Goal: Task Accomplishment & Management: Use online tool/utility

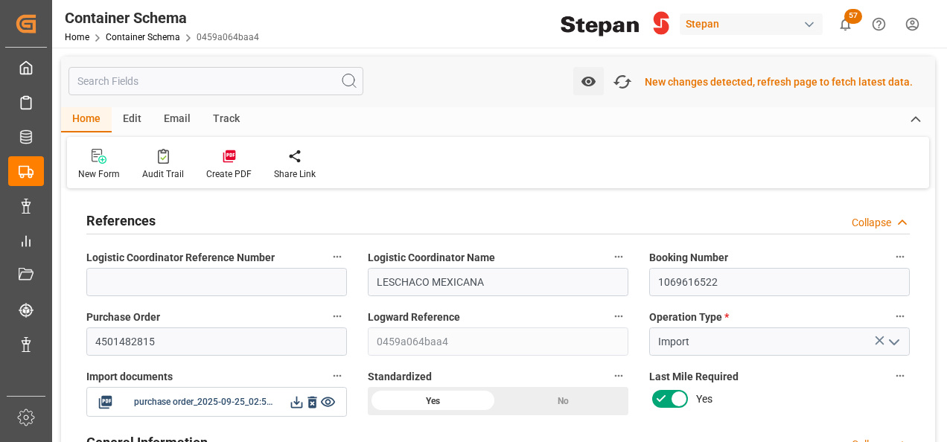
scroll to position [150, 0]
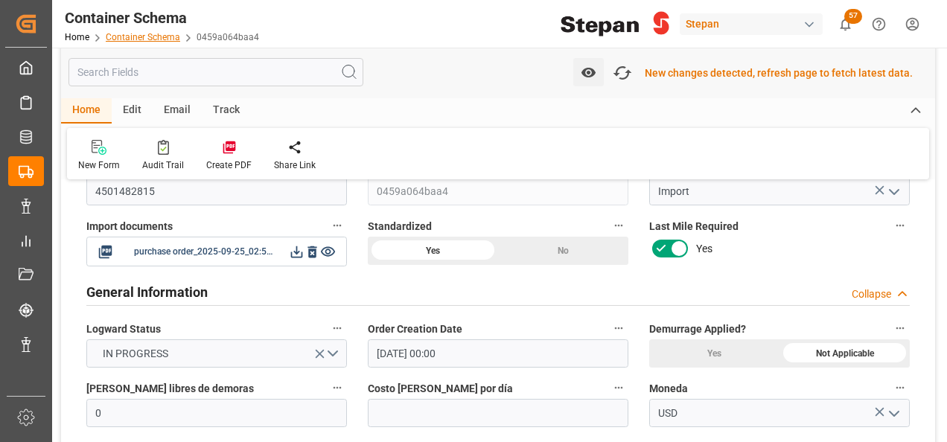
click at [138, 36] on link "Container Schema" at bounding box center [143, 37] width 74 height 10
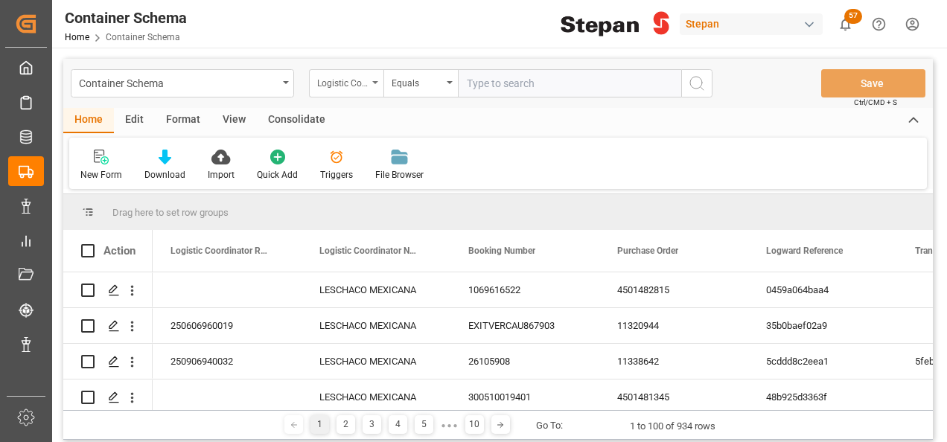
click at [375, 86] on div "Logistic Coordinator Reference Number" at bounding box center [346, 83] width 74 height 28
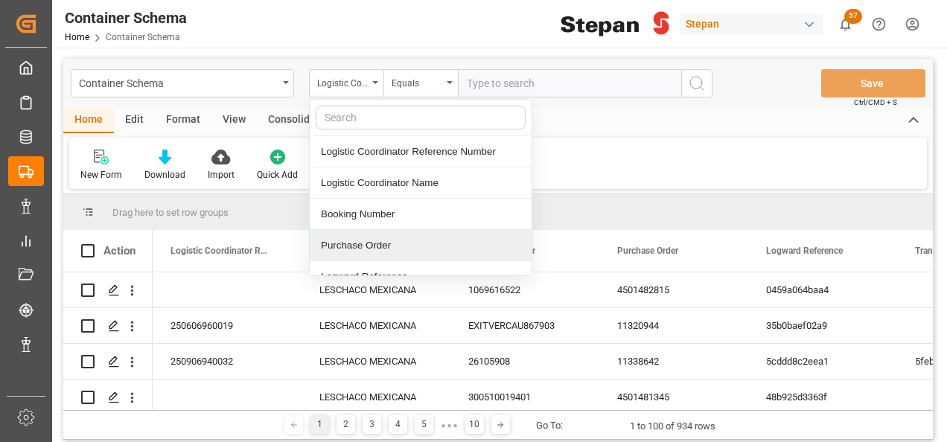
click at [350, 239] on div "Purchase Order" at bounding box center [421, 245] width 222 height 31
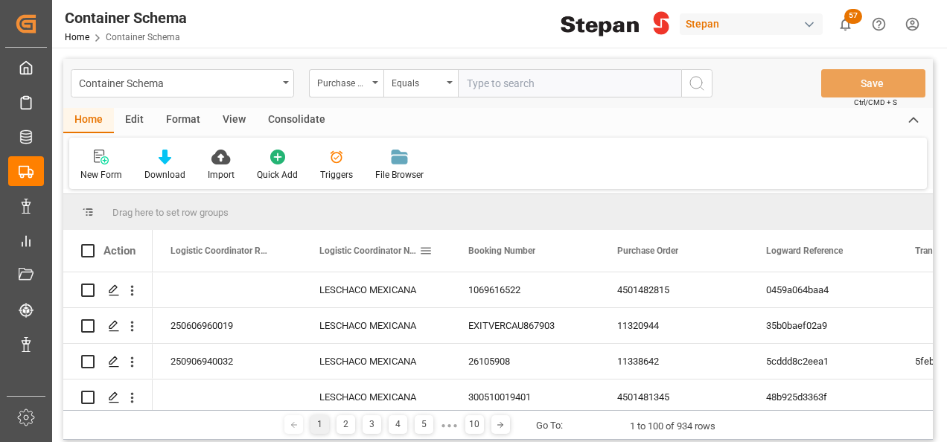
click at [350, 239] on div "Logistic Coordinator Name" at bounding box center [369, 251] width 100 height 42
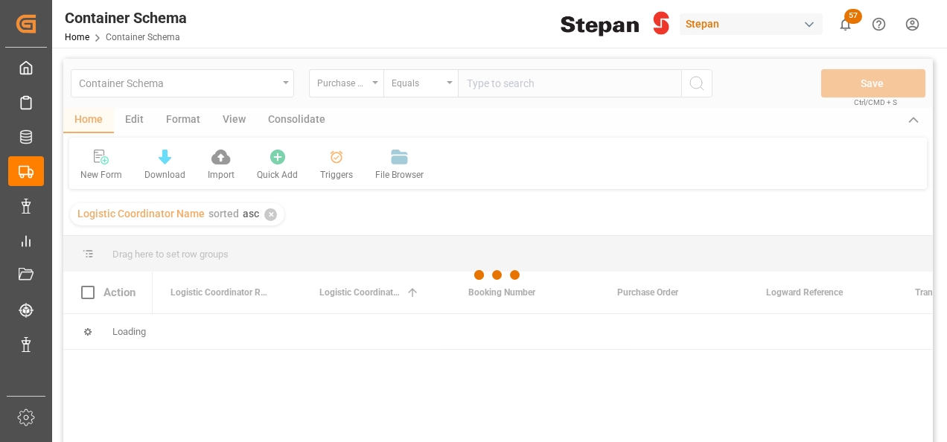
click at [354, 88] on div at bounding box center [498, 275] width 870 height 433
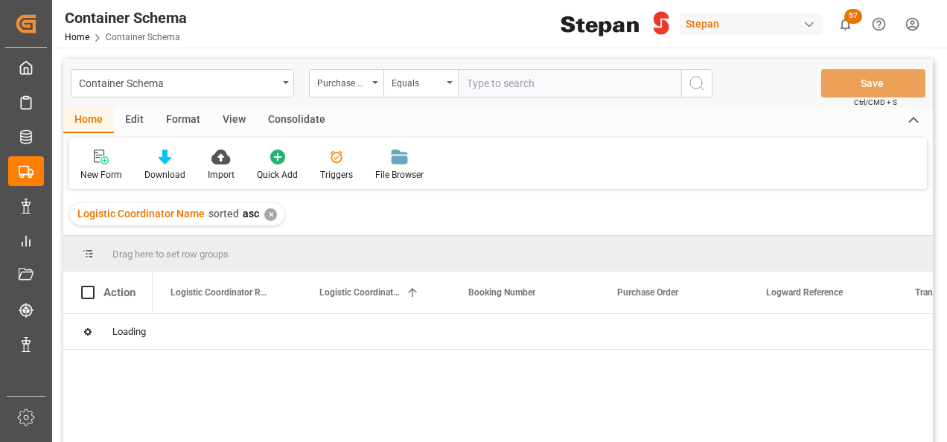
click at [374, 82] on icon "open menu" at bounding box center [375, 82] width 6 height 3
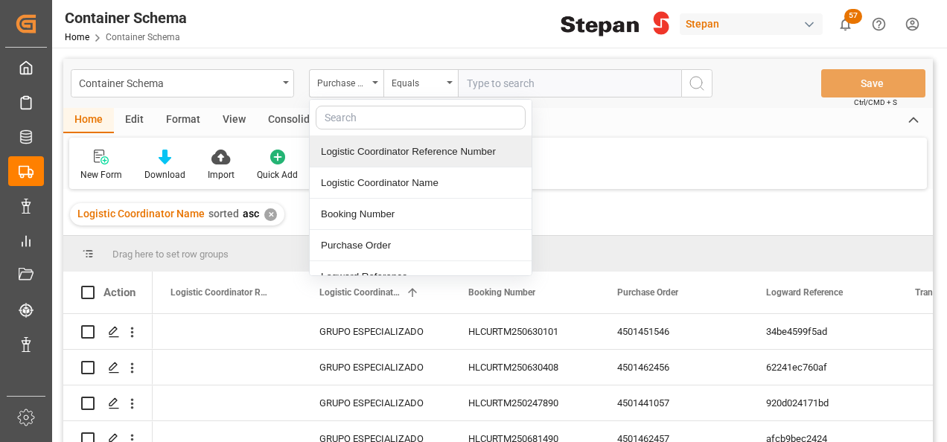
click at [371, 150] on div "Logistic Coordinator Reference Number" at bounding box center [421, 151] width 222 height 31
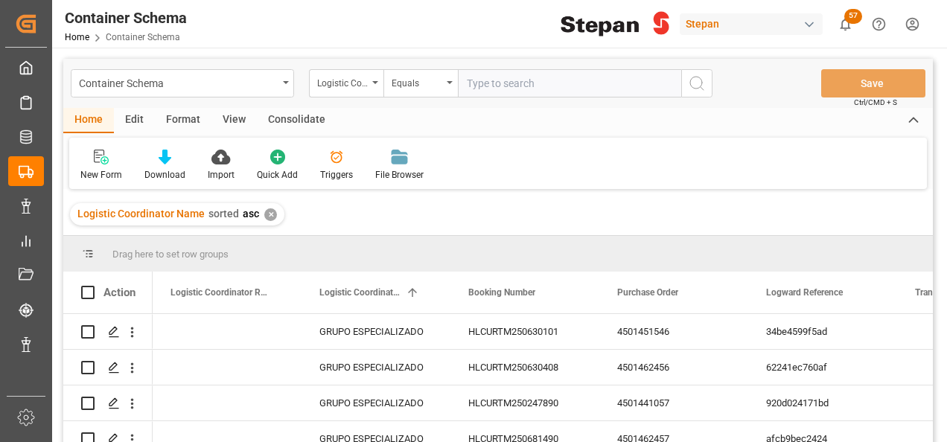
click at [503, 82] on input "text" at bounding box center [569, 83] width 223 height 28
paste input "251006900127"
type input "251006900127"
click at [701, 83] on circle "search button" at bounding box center [696, 83] width 12 height 12
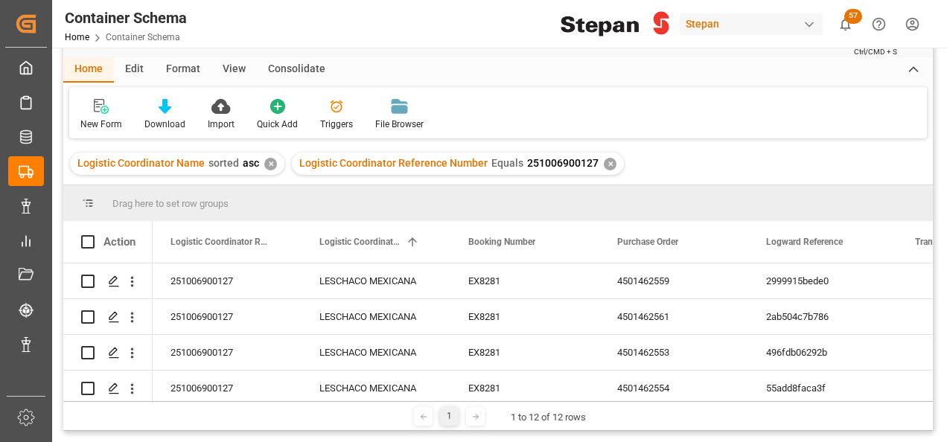
scroll to position [74, 0]
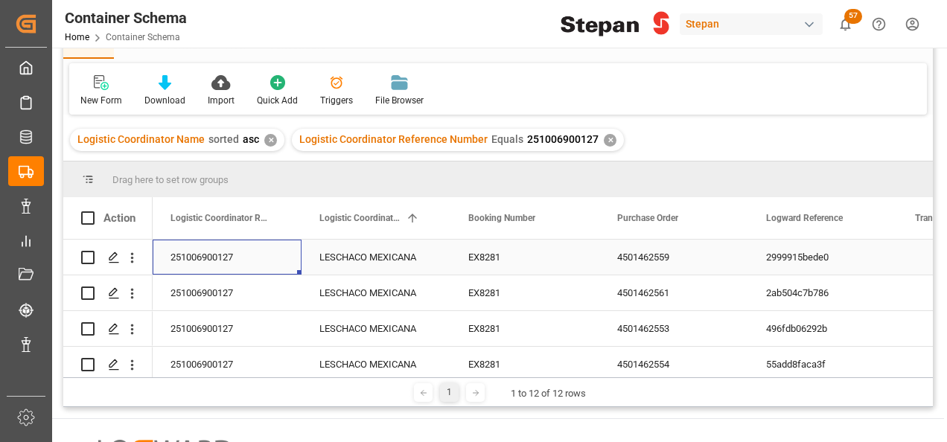
click at [226, 258] on div "251006900127" at bounding box center [227, 257] width 149 height 35
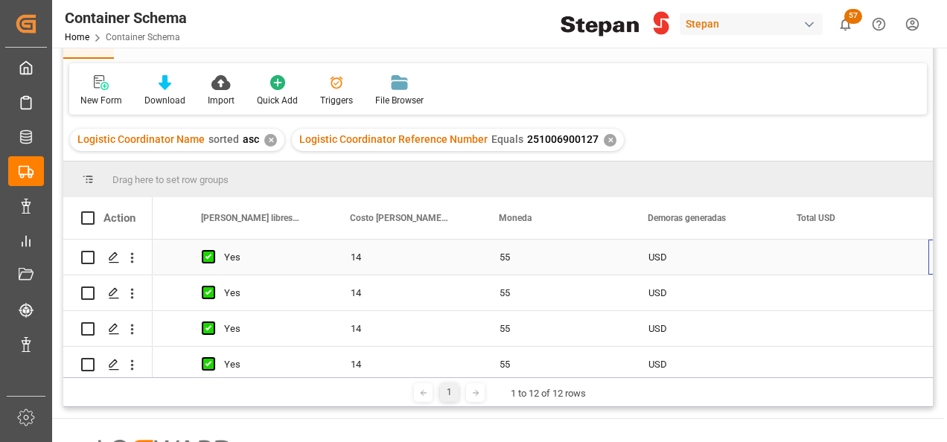
scroll to position [0, 1756]
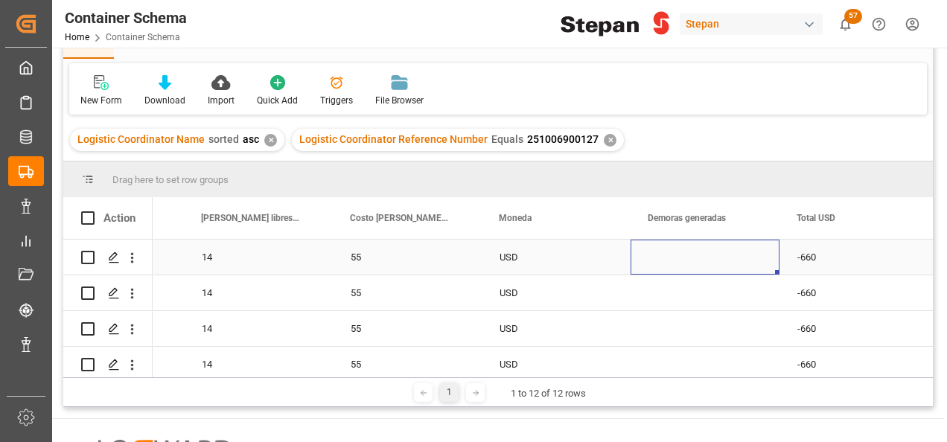
click at [672, 252] on div "Press SPACE to select this row." at bounding box center [705, 257] width 149 height 35
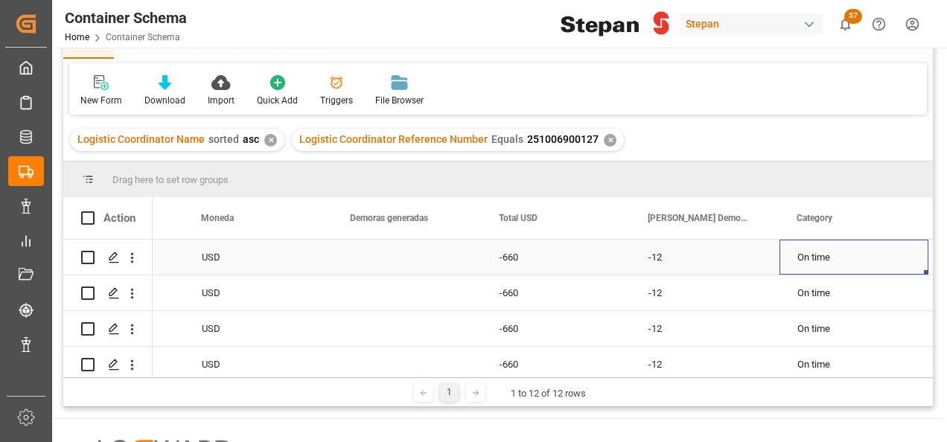
scroll to position [0, 0]
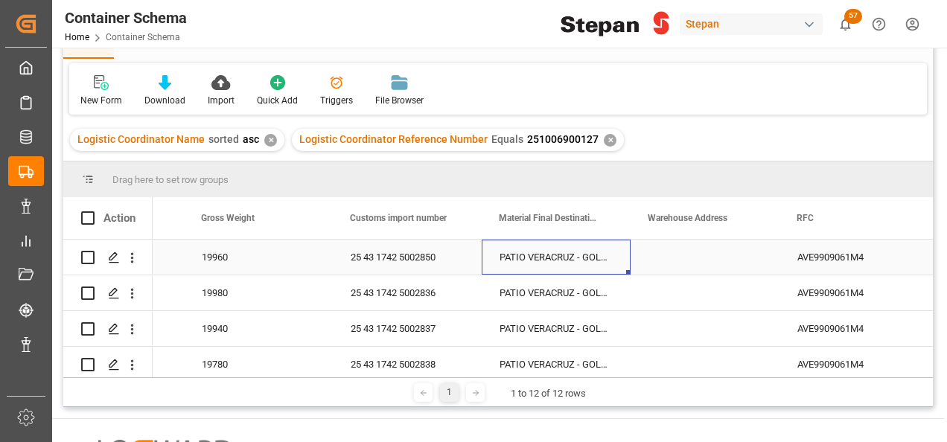
click at [554, 259] on div "PATIO VERACRUZ - GOLMEX" at bounding box center [556, 257] width 149 height 35
click at [604, 265] on icon "open menu" at bounding box center [603, 267] width 18 height 18
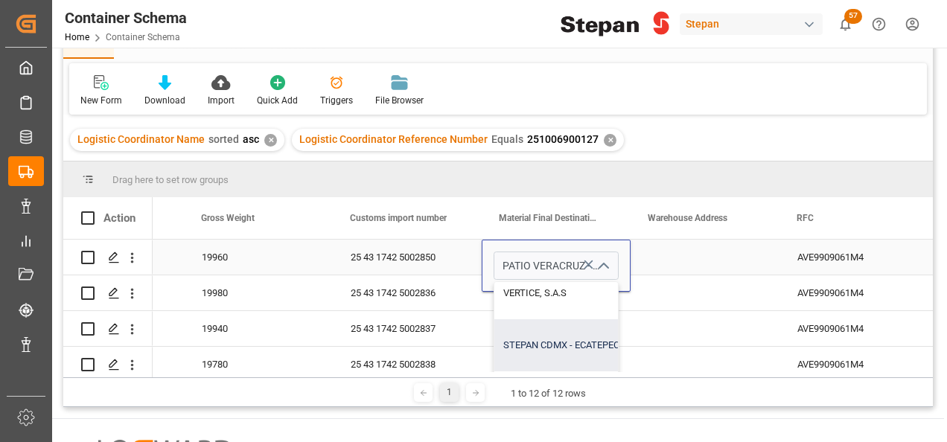
click at [543, 348] on div "STEPAN CDMX - ECATEPEC" at bounding box center [630, 345] width 272 height 52
type input "STEPAN CDMX - ECATEPEC"
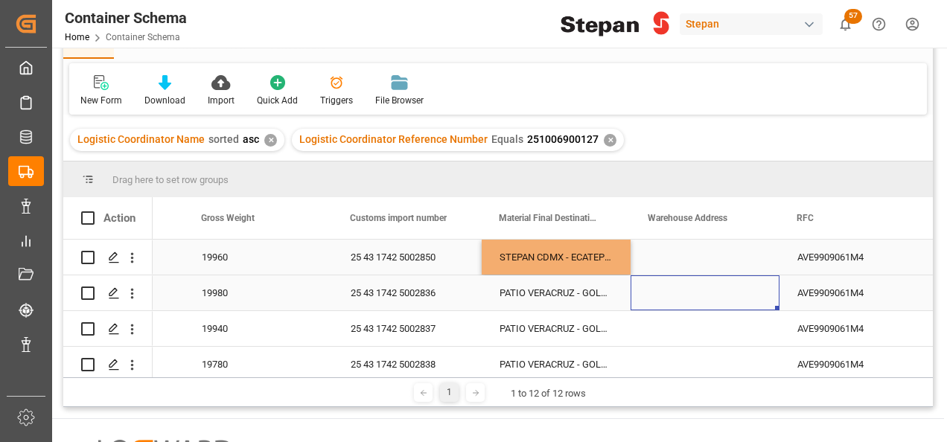
click at [698, 305] on div "Press SPACE to select this row." at bounding box center [705, 292] width 149 height 35
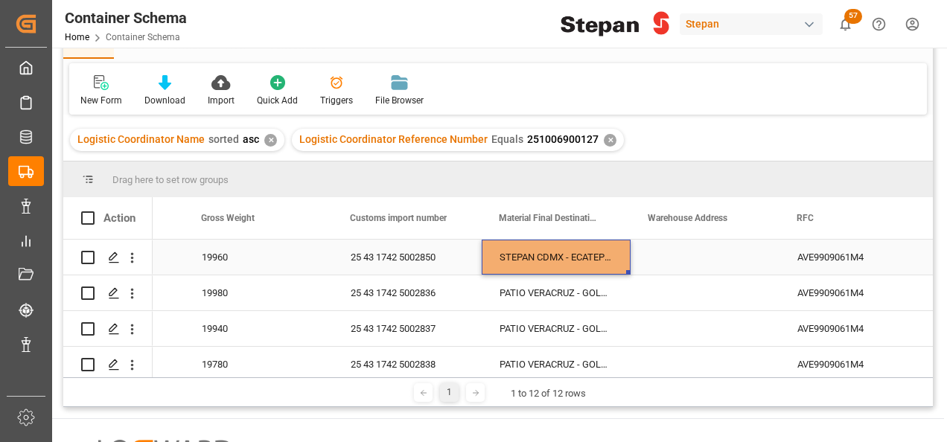
click at [574, 258] on div "STEPAN CDMX - ECATEPEC" at bounding box center [556, 257] width 149 height 35
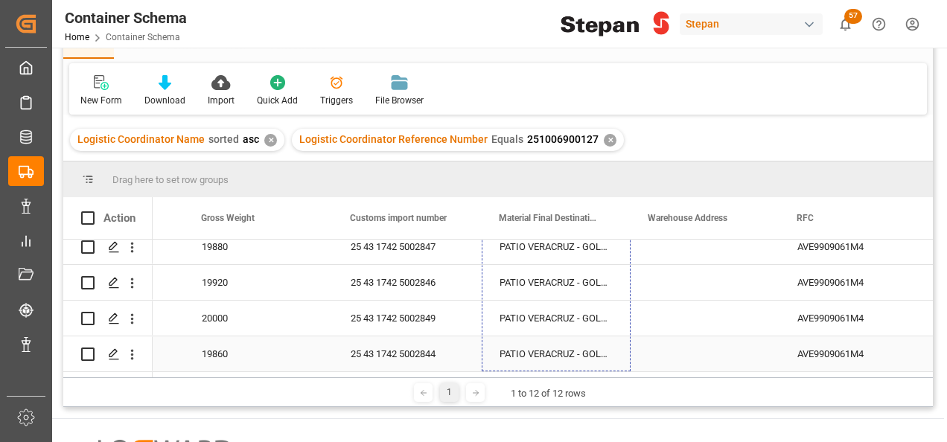
drag, startPoint x: 627, startPoint y: 272, endPoint x: 616, endPoint y: 347, distance: 75.9
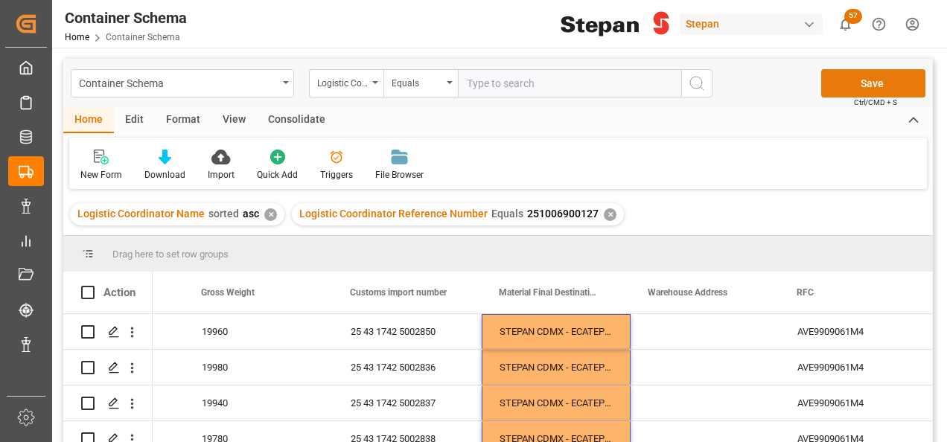
click at [859, 83] on button "Save" at bounding box center [873, 83] width 104 height 28
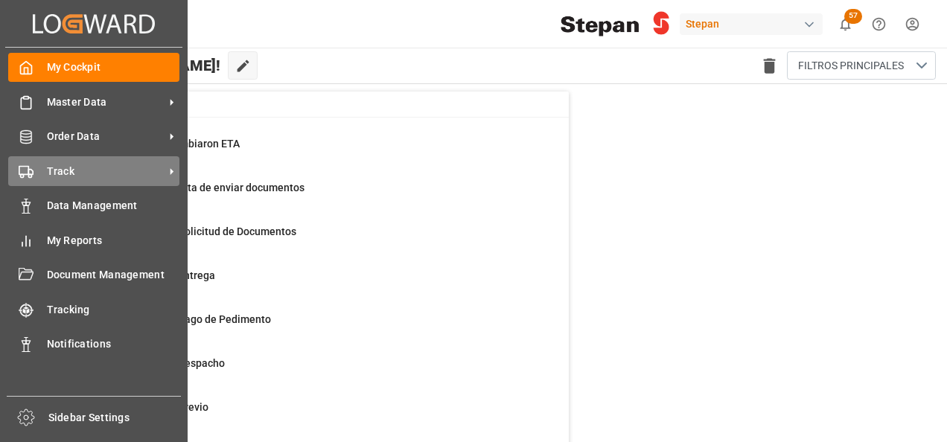
click at [116, 172] on span "Track" at bounding box center [106, 172] width 118 height 16
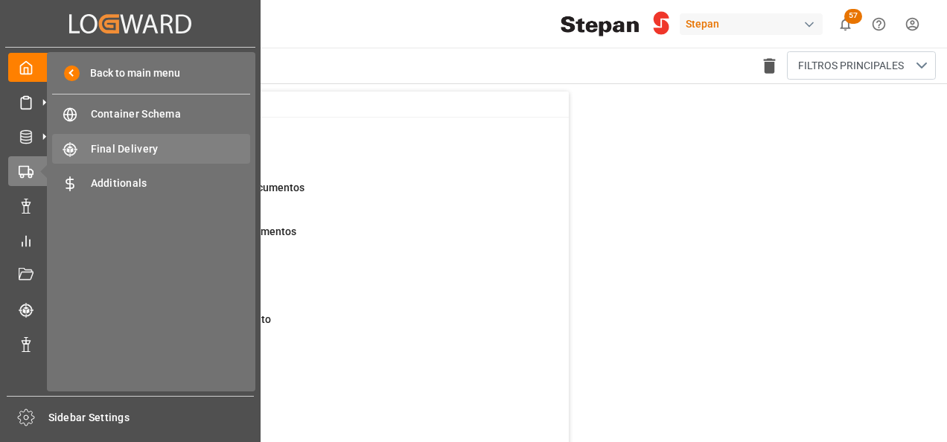
click at [127, 150] on span "Final Delivery" at bounding box center [171, 149] width 160 height 16
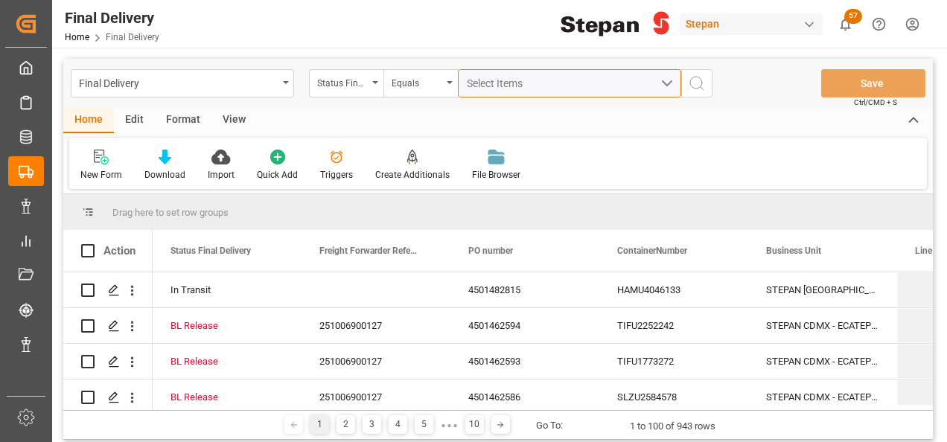
click at [506, 72] on button "Select Items" at bounding box center [569, 83] width 223 height 28
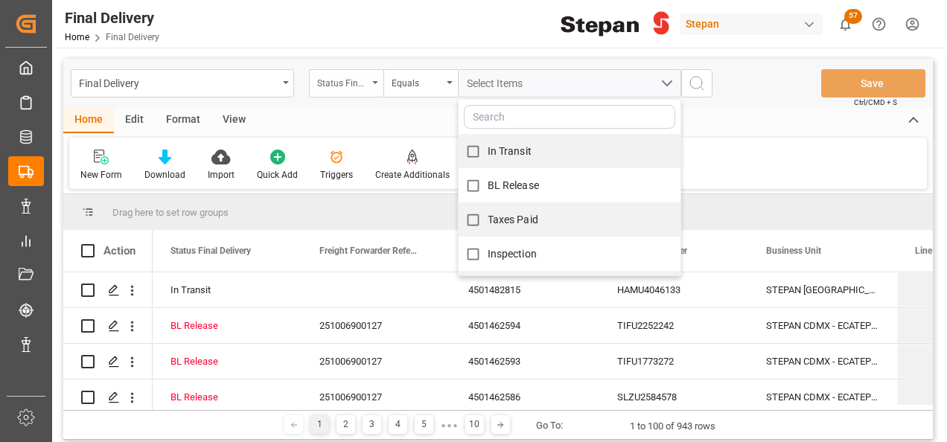
click at [358, 80] on div "Status Final Delivery" at bounding box center [342, 81] width 51 height 17
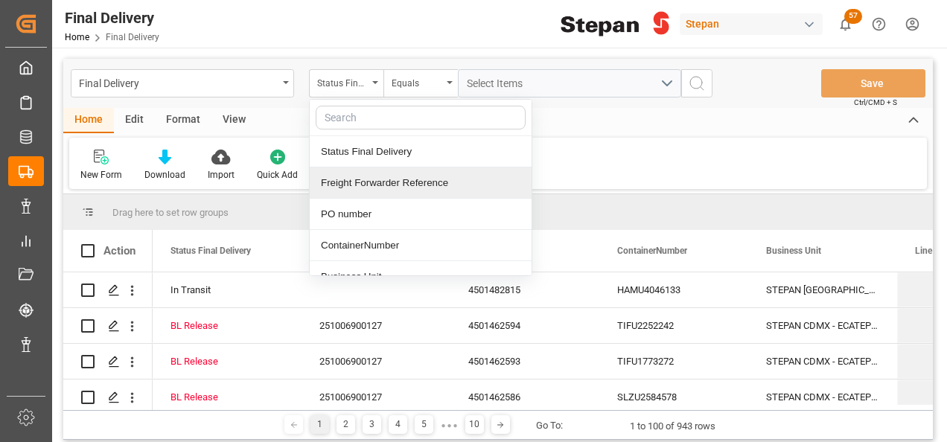
click at [361, 182] on div "Freight Forwarder Reference" at bounding box center [421, 183] width 222 height 31
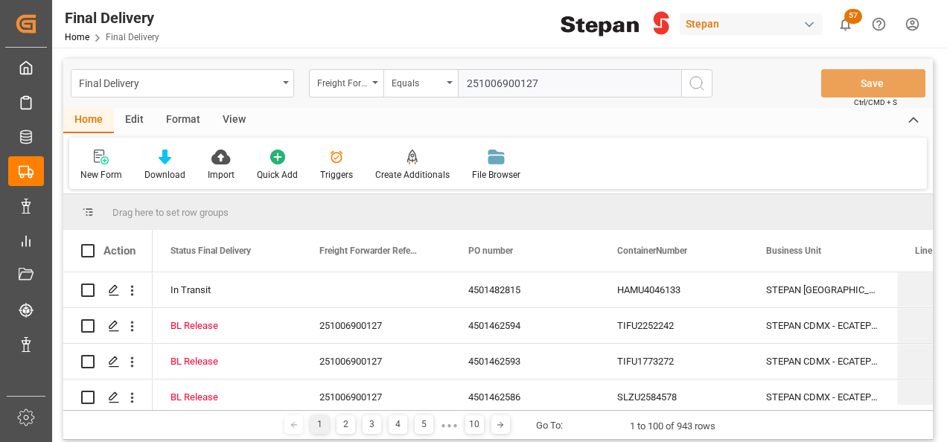
type input "251006900127"
click at [703, 79] on icon "search button" at bounding box center [697, 83] width 18 height 18
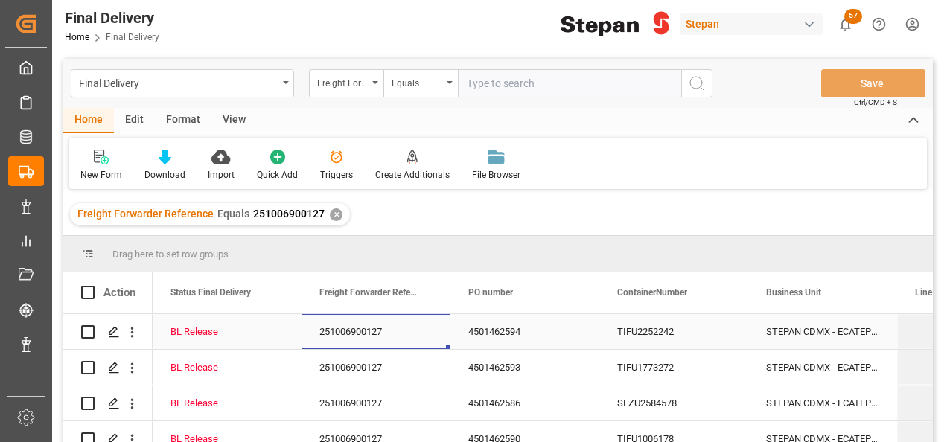
click at [362, 336] on div "251006900127" at bounding box center [376, 331] width 149 height 35
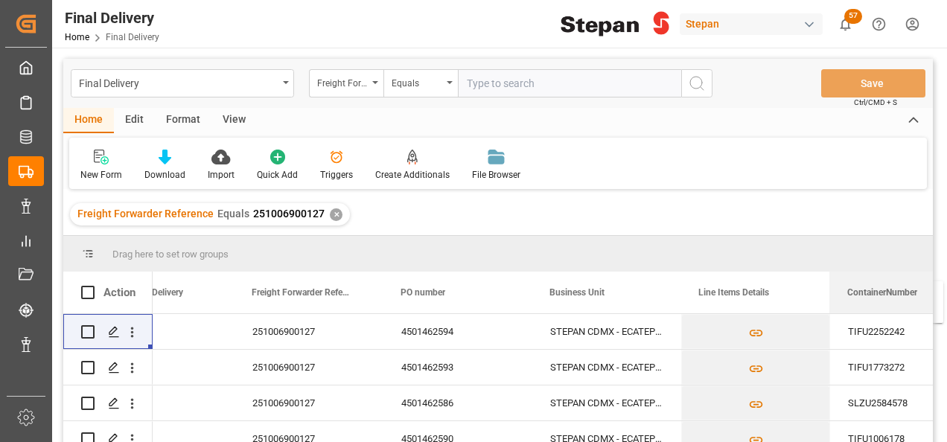
scroll to position [0, 68]
drag, startPoint x: 640, startPoint y: 292, endPoint x: 861, endPoint y: 342, distance: 227.6
click at [861, 342] on div "Action Business Unit Line Items Details BL Release Date" at bounding box center [498, 362] width 870 height 180
click at [863, 338] on div "TIFU2252242" at bounding box center [903, 331] width 149 height 35
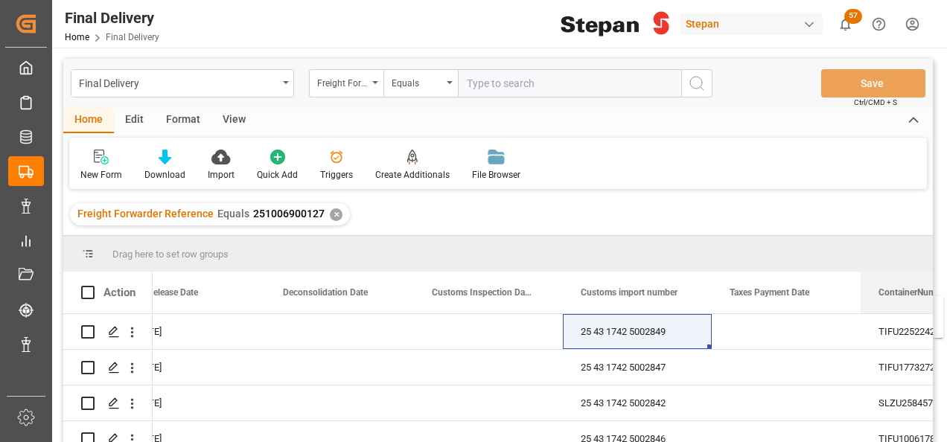
scroll to position [0, 807]
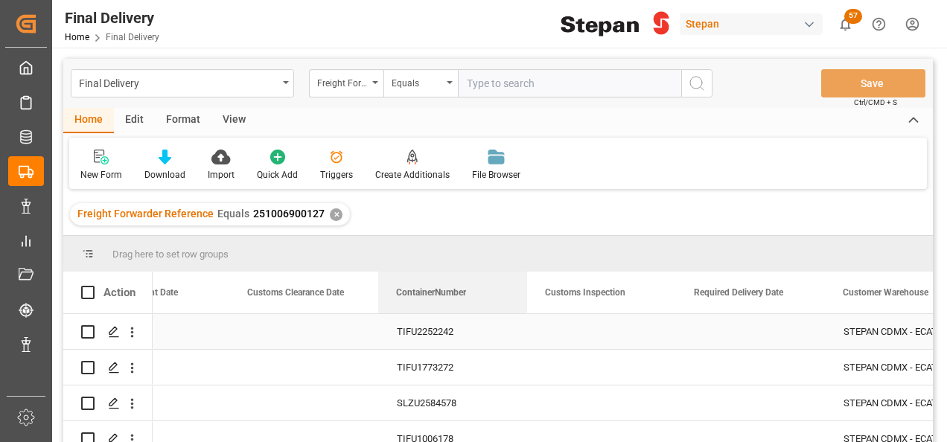
drag, startPoint x: 214, startPoint y: 294, endPoint x: 491, endPoint y: 325, distance: 277.9
click at [491, 325] on div "Action ContainerNumber Customs import number Taxes Payment Date" at bounding box center [498, 362] width 870 height 180
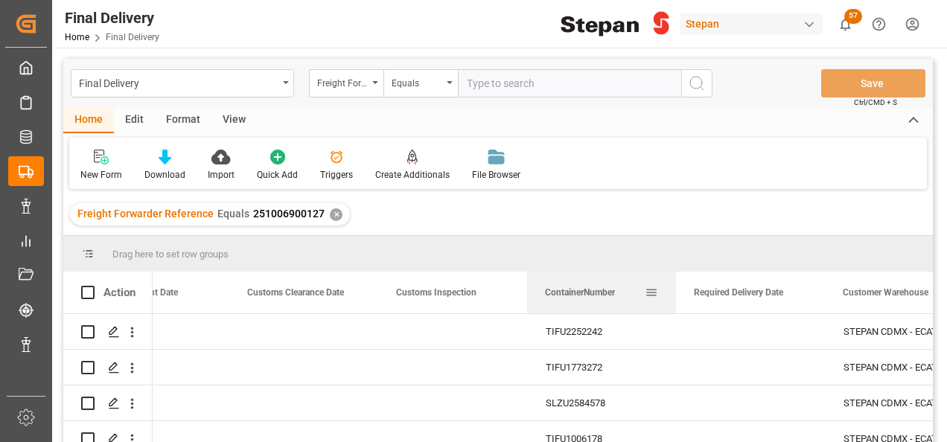
drag, startPoint x: 439, startPoint y: 293, endPoint x: 599, endPoint y: 287, distance: 160.2
click at [599, 287] on span "ContainerNumber" at bounding box center [580, 292] width 70 height 10
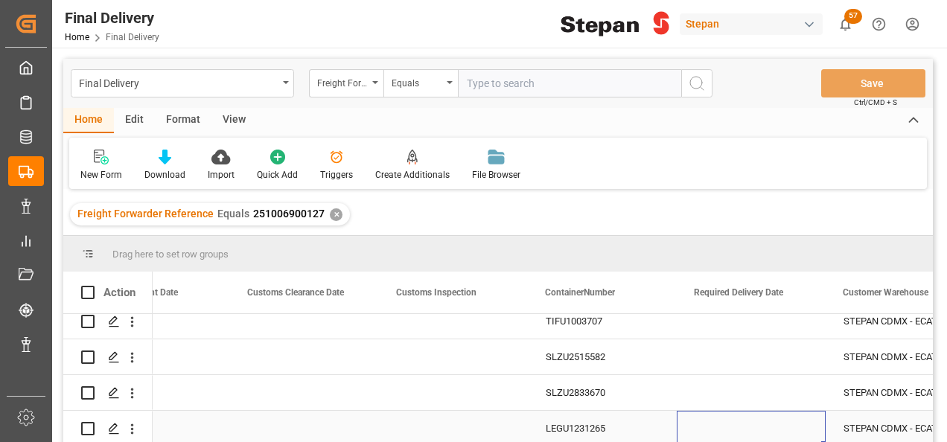
click at [742, 425] on div "Press SPACE to select this row." at bounding box center [751, 428] width 149 height 35
click at [736, 424] on div "Press SPACE to select this row." at bounding box center [751, 428] width 149 height 35
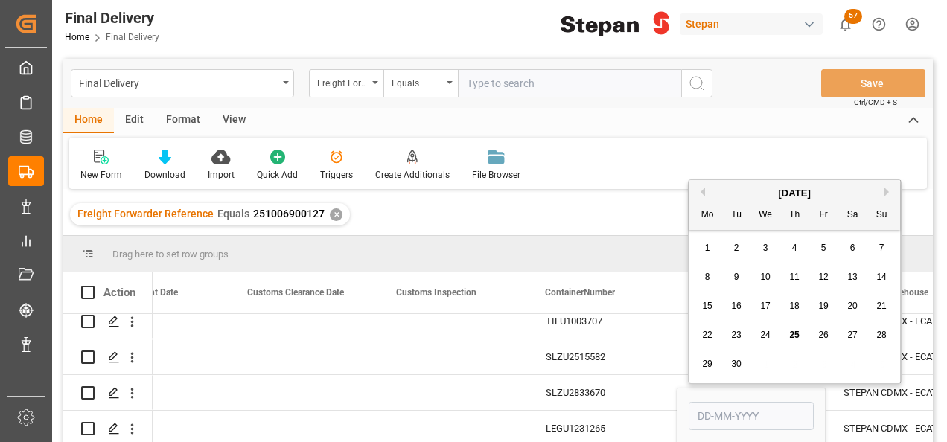
click at [849, 332] on span "27" at bounding box center [852, 335] width 10 height 10
type input "27-09-2025"
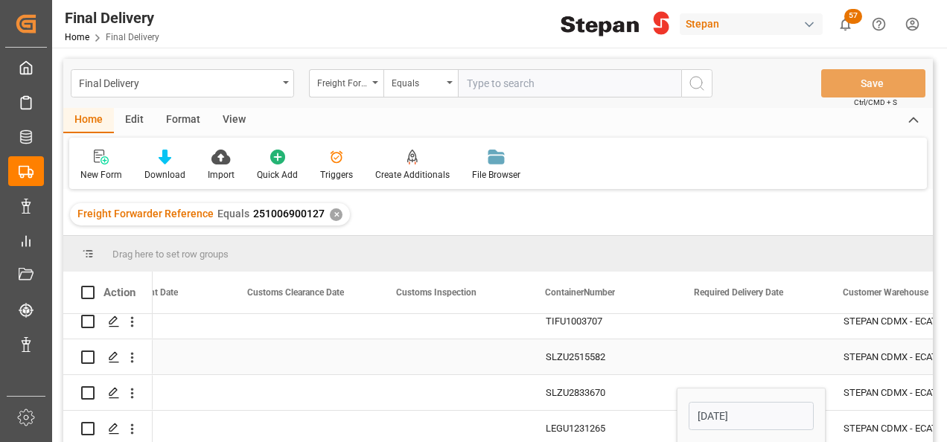
click at [719, 351] on div "Press SPACE to select this row." at bounding box center [751, 356] width 149 height 35
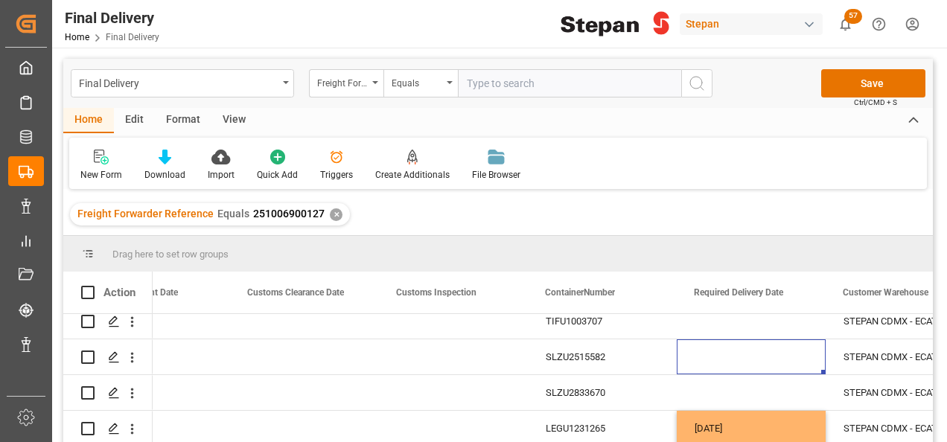
click at [715, 350] on div "Press SPACE to select this row." at bounding box center [751, 356] width 149 height 35
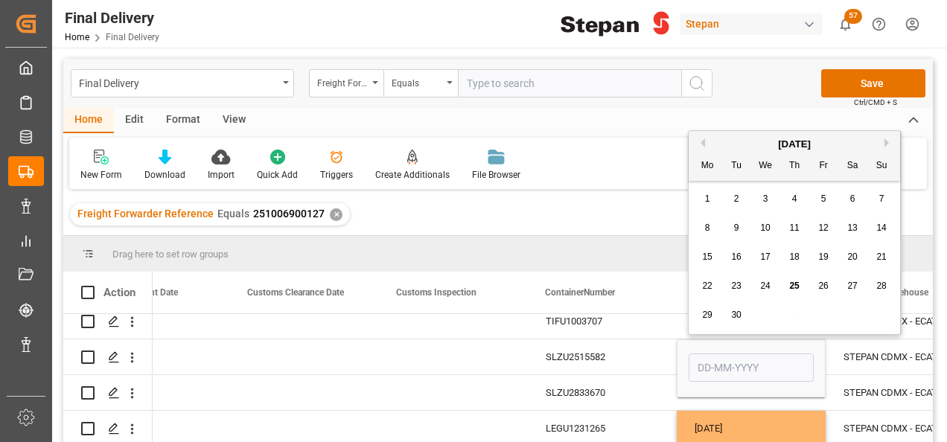
click at [855, 283] on span "27" at bounding box center [852, 286] width 10 height 10
type input "27-09-2025"
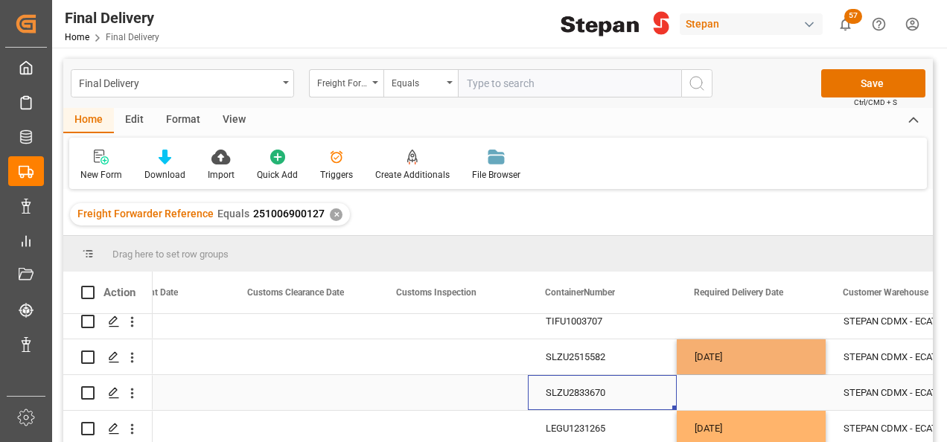
click at [640, 387] on div "SLZU2833670" at bounding box center [602, 392] width 149 height 35
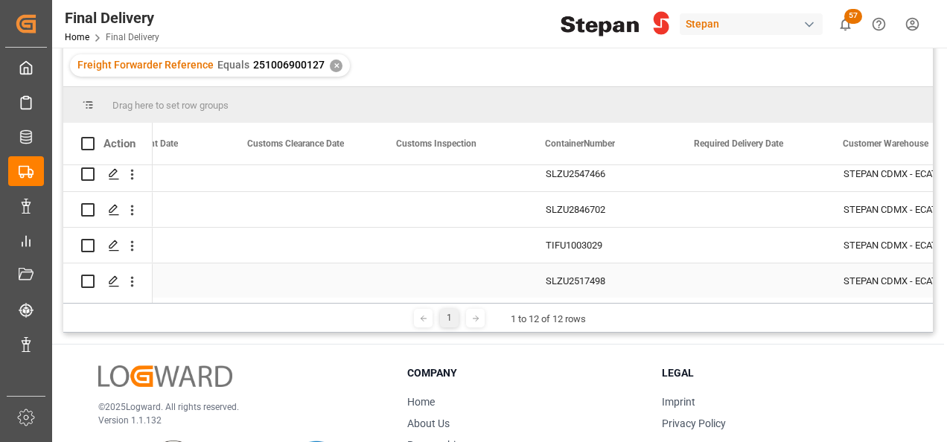
click at [710, 275] on div "Press SPACE to select this row." at bounding box center [751, 281] width 149 height 35
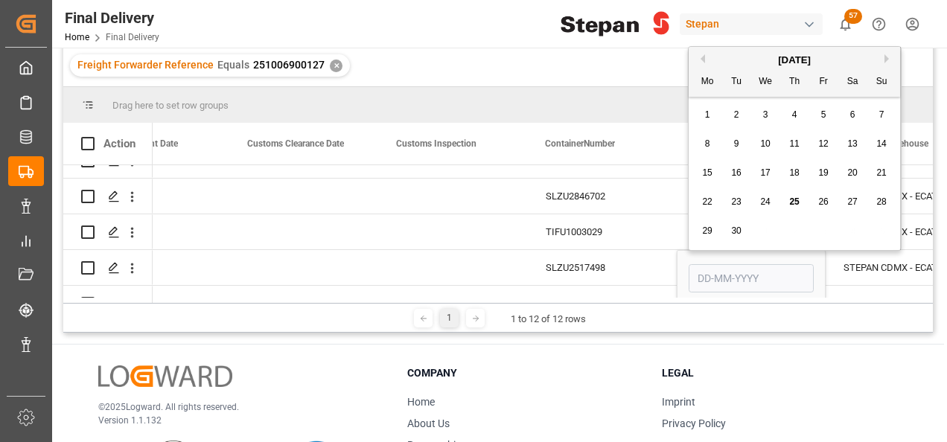
click at [878, 200] on span "28" at bounding box center [881, 202] width 10 height 10
type input "28-09-2025"
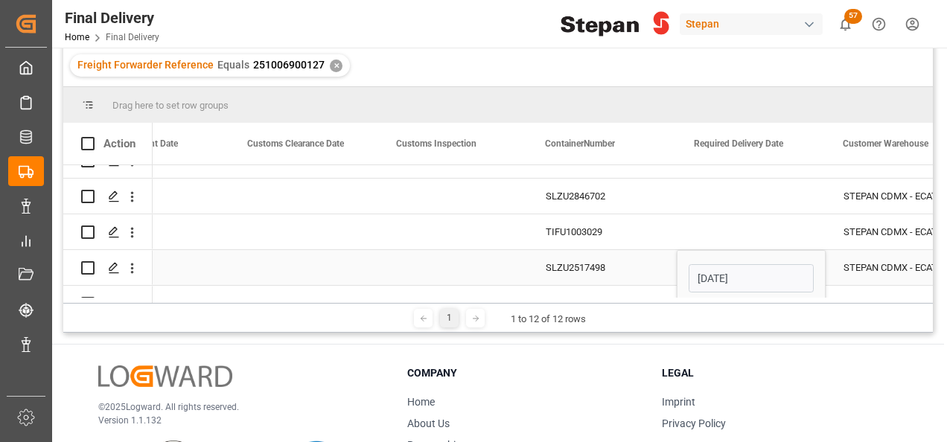
click at [640, 270] on div "SLZU2517498" at bounding box center [602, 267] width 149 height 35
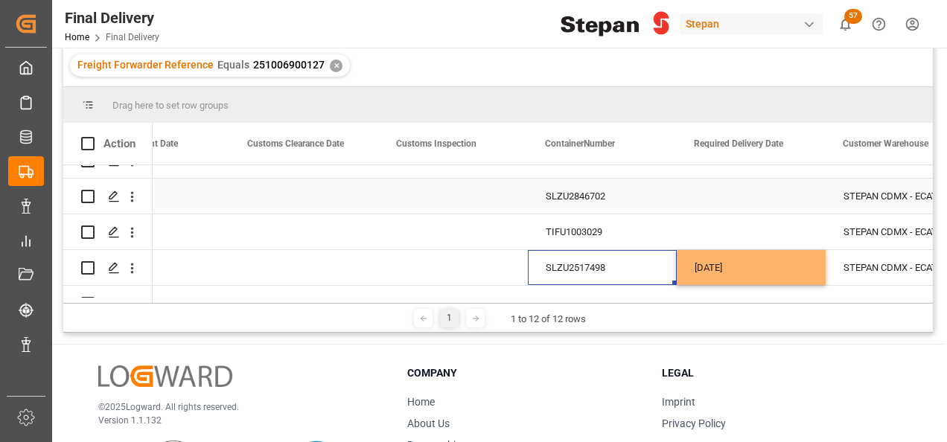
click at [728, 193] on div "Press SPACE to select this row." at bounding box center [751, 196] width 149 height 35
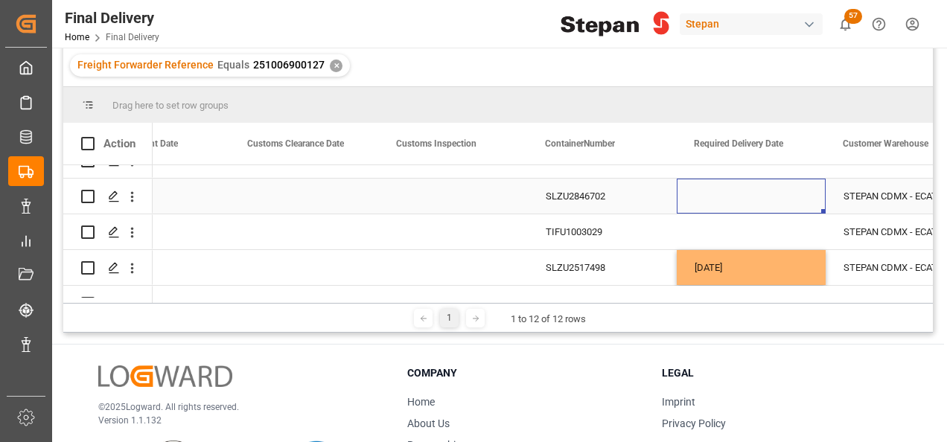
click at [728, 193] on div "Press SPACE to select this row." at bounding box center [751, 196] width 149 height 35
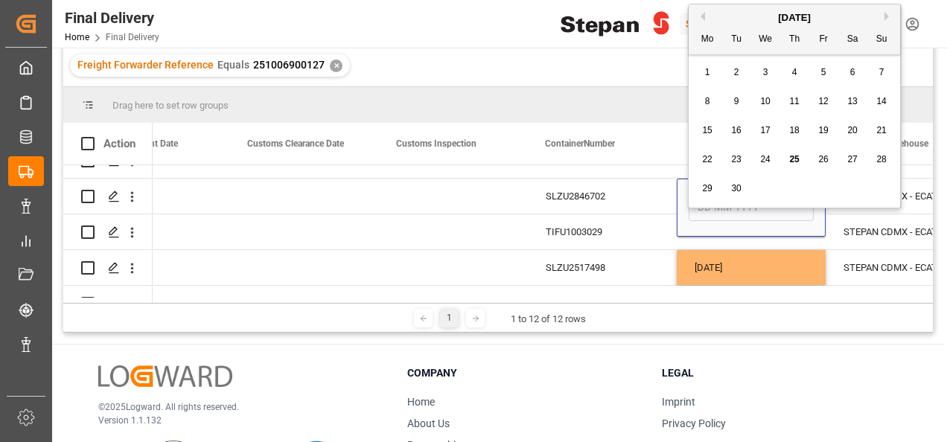
click at [704, 192] on span "29" at bounding box center [707, 188] width 10 height 10
type input "29-09-2025"
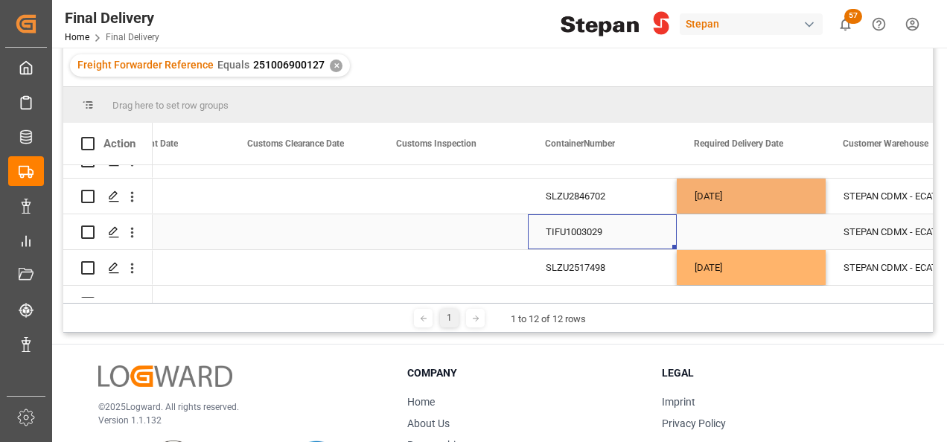
click at [642, 234] on div "TIFU1003029" at bounding box center [602, 231] width 149 height 35
click at [722, 226] on div "Press SPACE to select this row." at bounding box center [751, 231] width 149 height 35
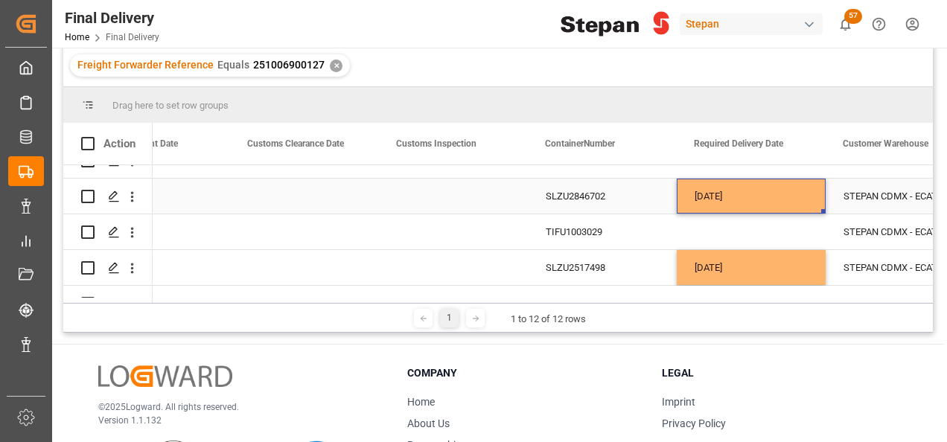
click at [753, 191] on div "29-09-2025" at bounding box center [751, 196] width 149 height 35
drag, startPoint x: 820, startPoint y: 210, endPoint x: 820, endPoint y: 243, distance: 32.8
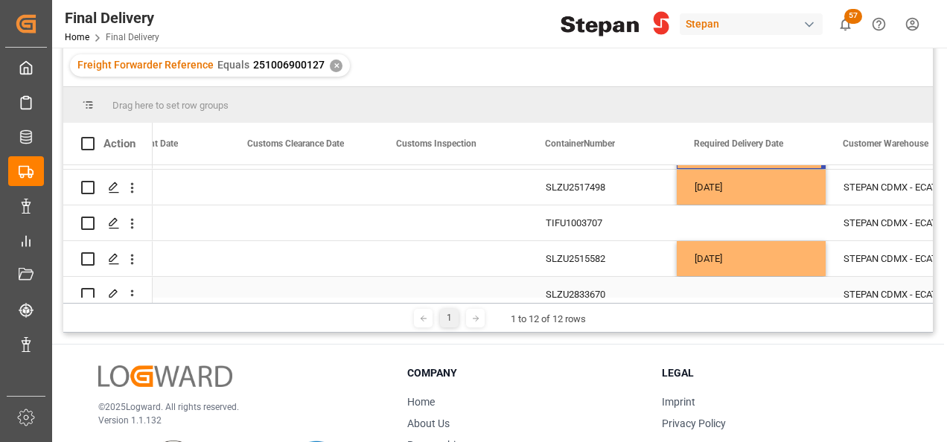
scroll to position [223, 0]
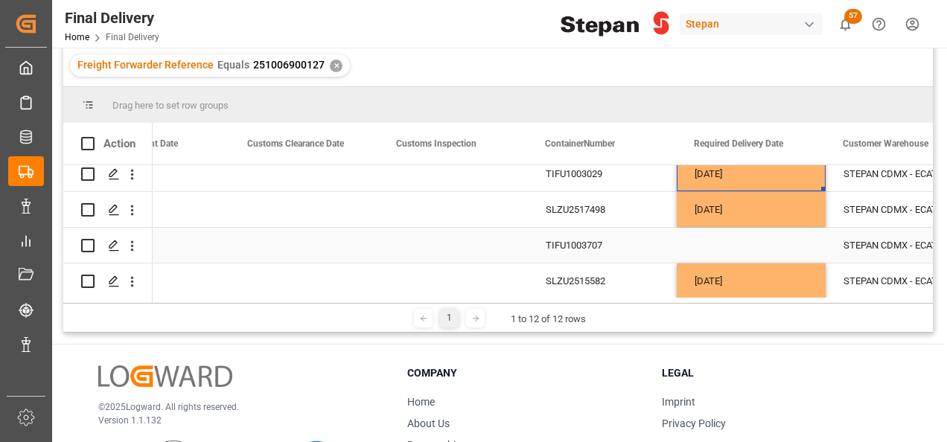
click at [713, 255] on div "Press SPACE to select this row." at bounding box center [751, 245] width 149 height 35
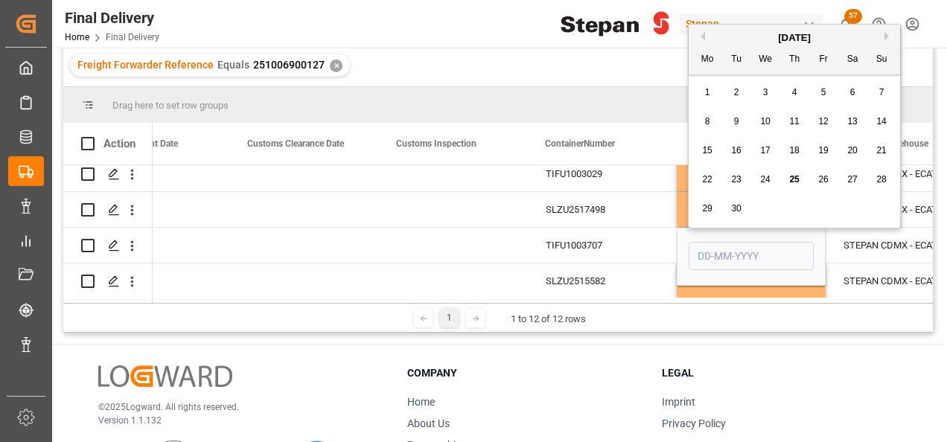
click at [733, 205] on span "30" at bounding box center [736, 208] width 10 height 10
type input "30-09-2025"
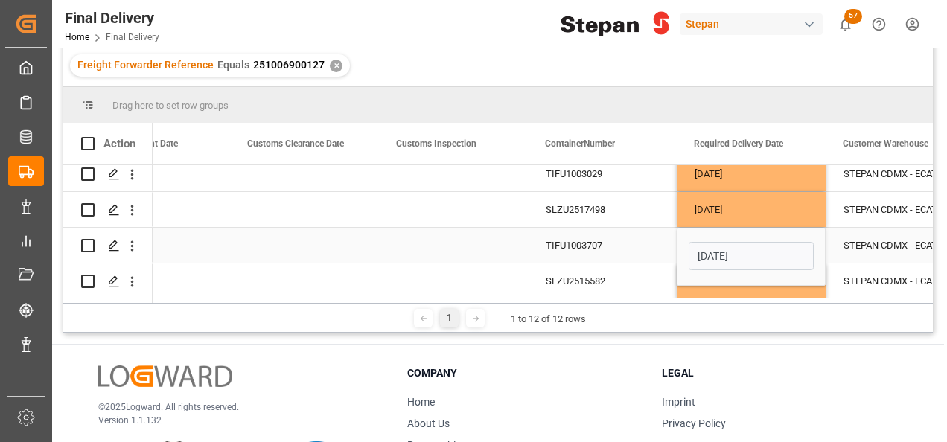
click at [651, 247] on div "TIFU1003707" at bounding box center [602, 245] width 149 height 35
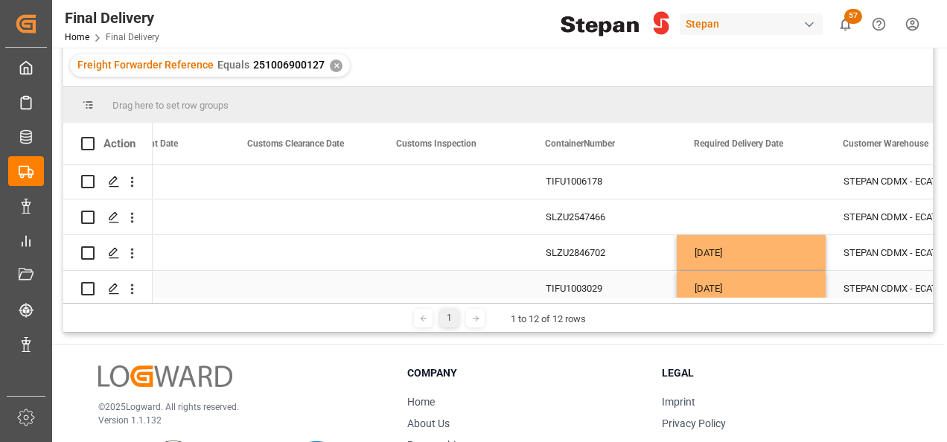
scroll to position [77, 0]
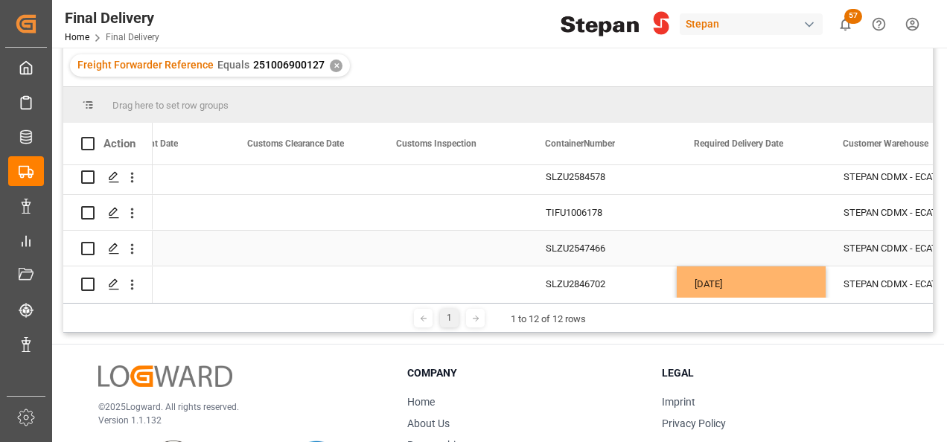
click at [718, 244] on div "Press SPACE to select this row." at bounding box center [751, 248] width 149 height 35
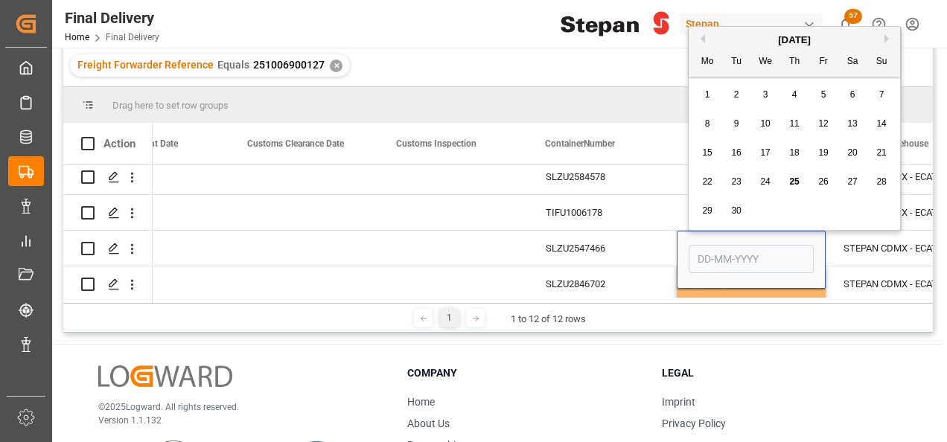
click at [732, 208] on span "30" at bounding box center [736, 210] width 10 height 10
type input "30-09-2025"
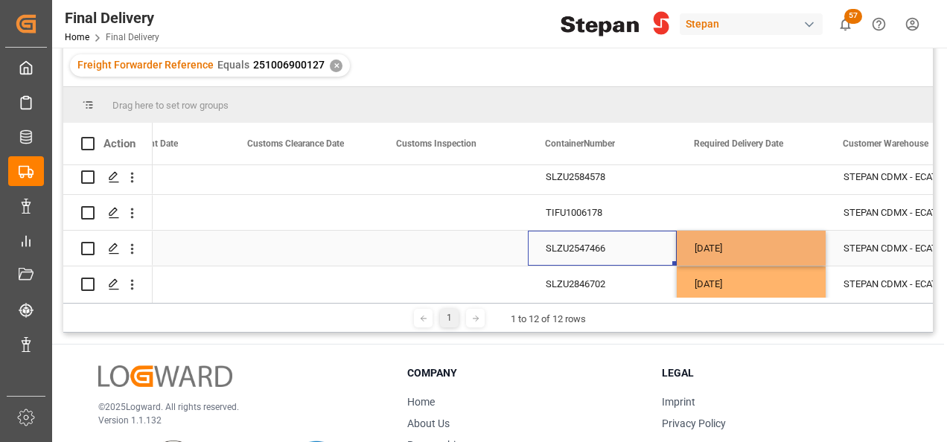
click at [630, 249] on div "SLZU2547466" at bounding box center [602, 248] width 149 height 35
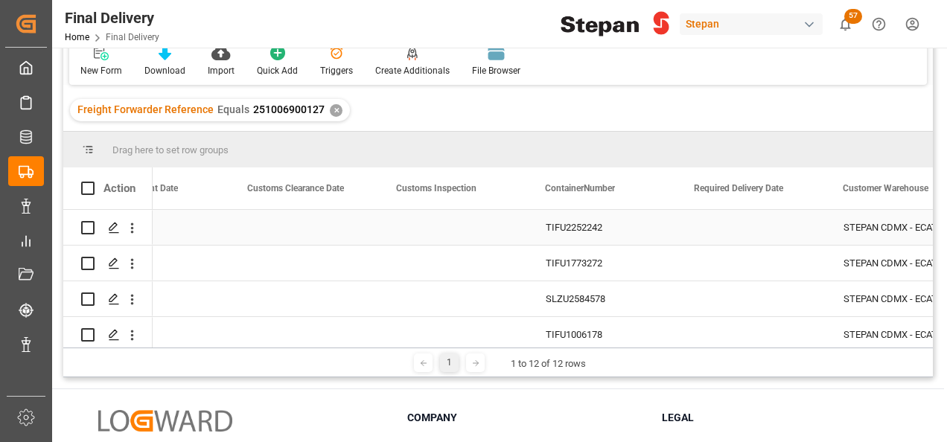
scroll to position [0, 0]
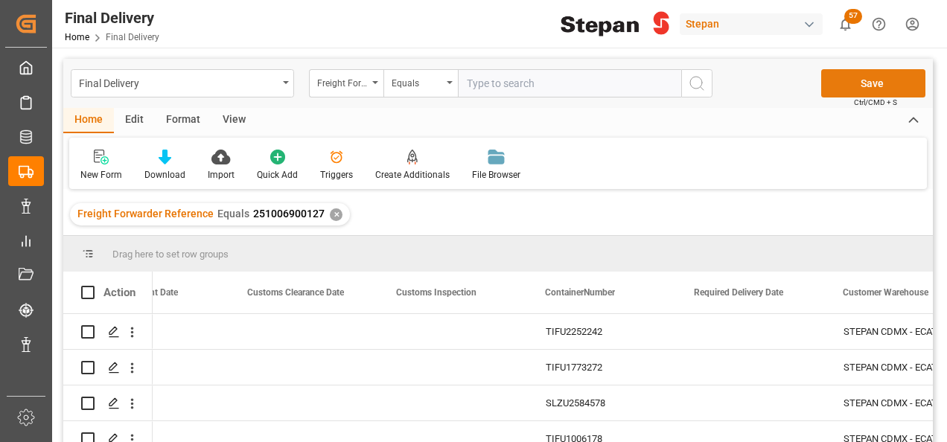
click at [859, 77] on button "Save" at bounding box center [873, 83] width 104 height 28
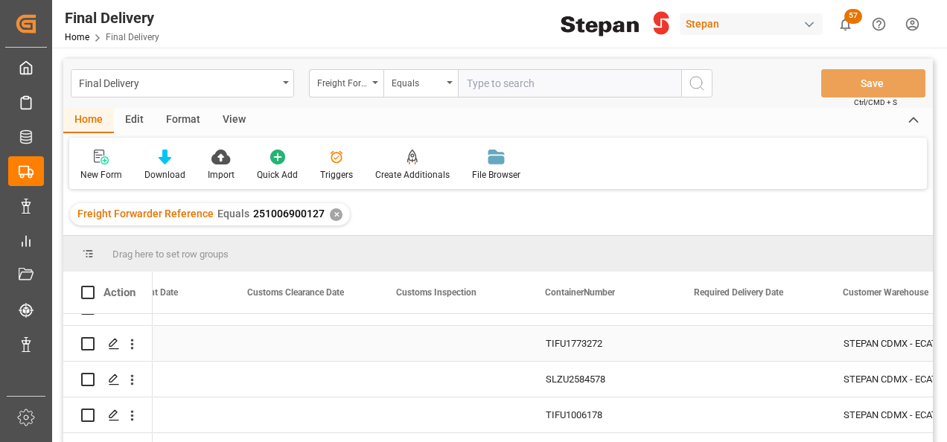
scroll to position [298, 0]
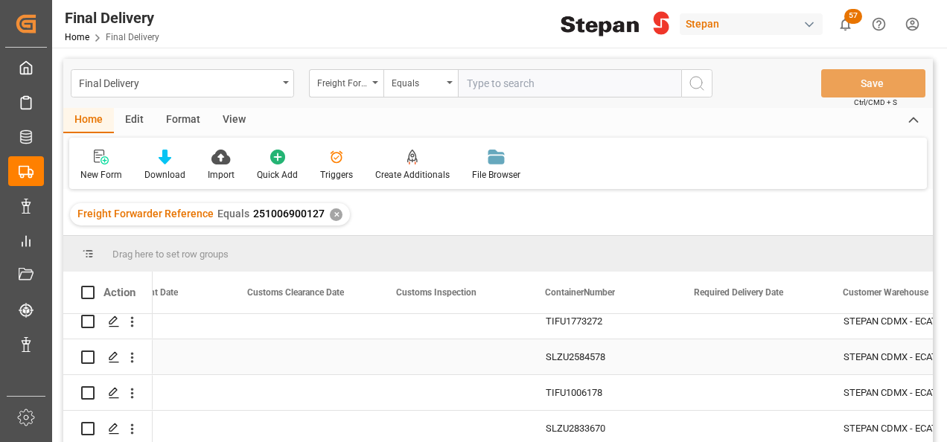
click at [718, 357] on div "Press SPACE to select this row." at bounding box center [751, 356] width 149 height 35
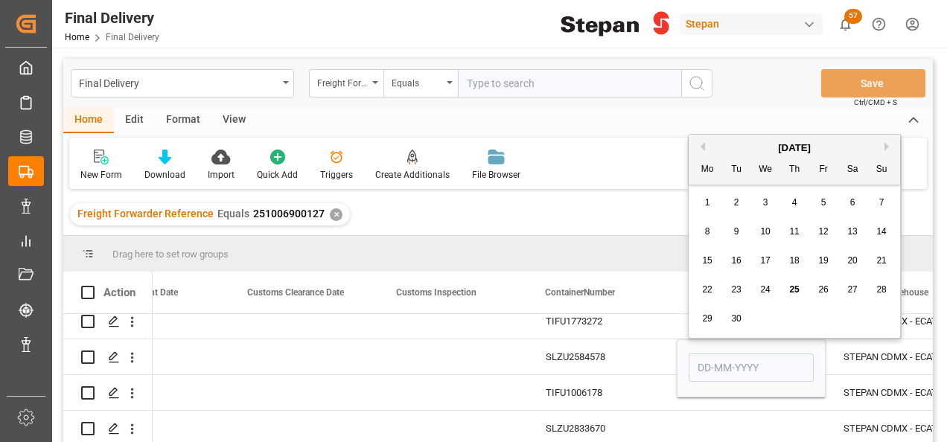
click at [889, 144] on button "Next Month" at bounding box center [888, 146] width 9 height 9
click at [768, 200] on div "1" at bounding box center [765, 203] width 19 height 18
type input "01-10-2025"
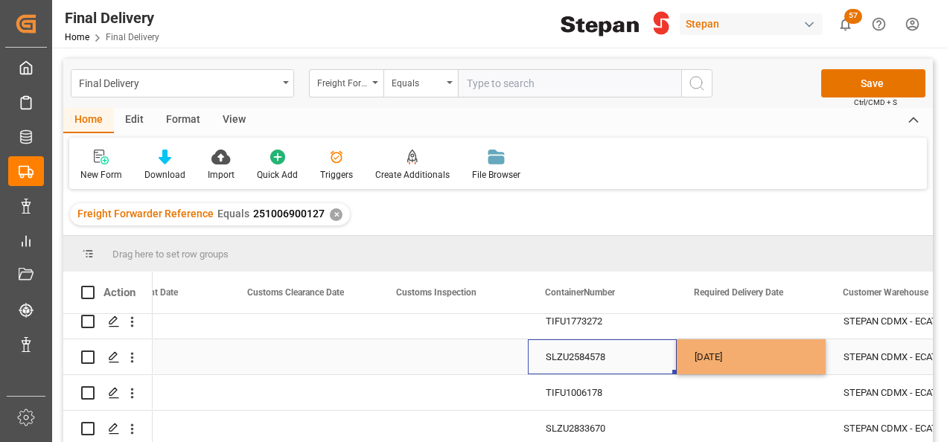
click at [647, 357] on div "SLZU2584578" at bounding box center [602, 356] width 149 height 35
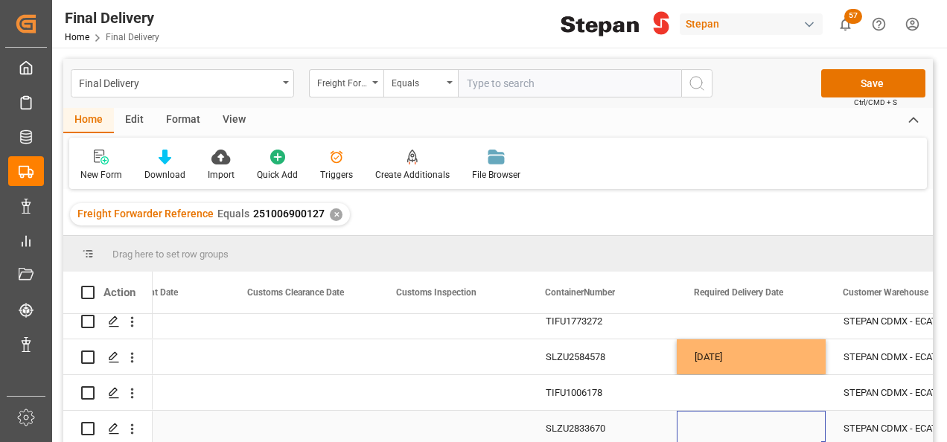
click at [745, 420] on div "Press SPACE to select this row." at bounding box center [751, 428] width 149 height 35
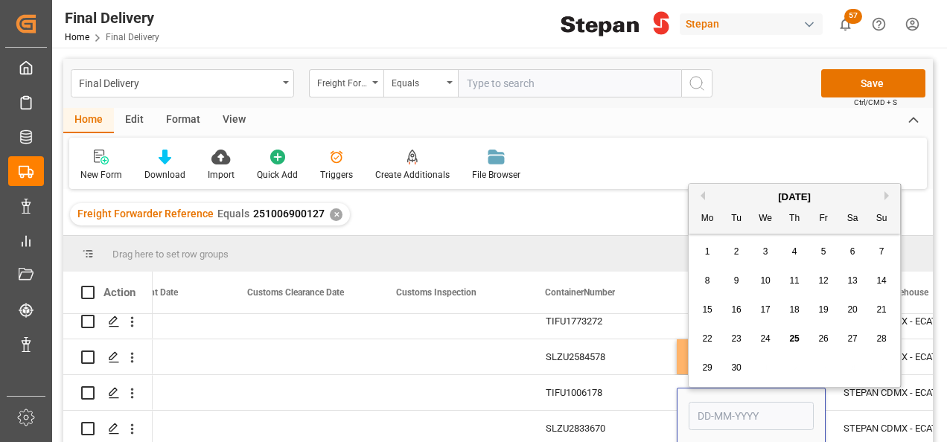
click at [890, 197] on button "Next Month" at bounding box center [888, 195] width 9 height 9
click at [765, 258] on div "1" at bounding box center [765, 252] width 19 height 18
type input "01-10-2025"
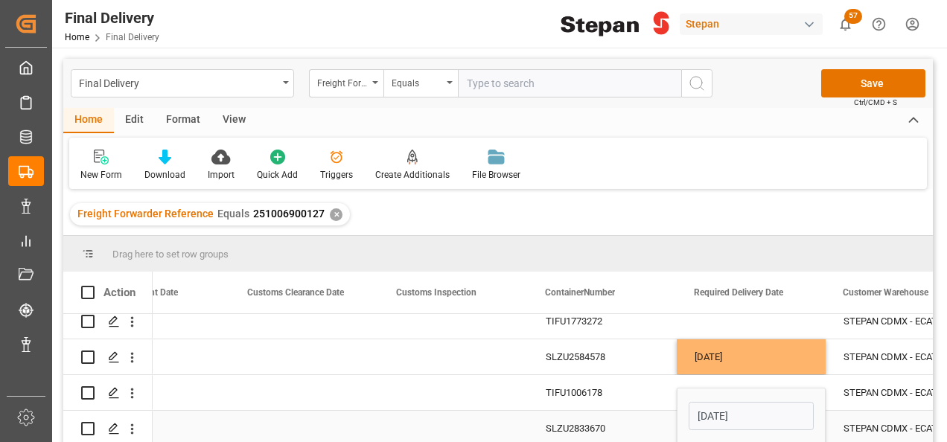
click at [630, 427] on div "SLZU2833670" at bounding box center [602, 428] width 149 height 35
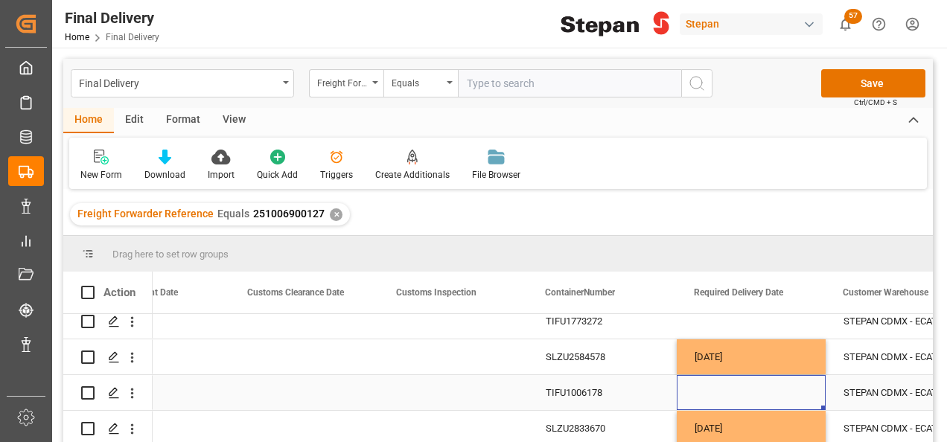
click at [729, 386] on div "Press SPACE to select this row." at bounding box center [751, 392] width 149 height 35
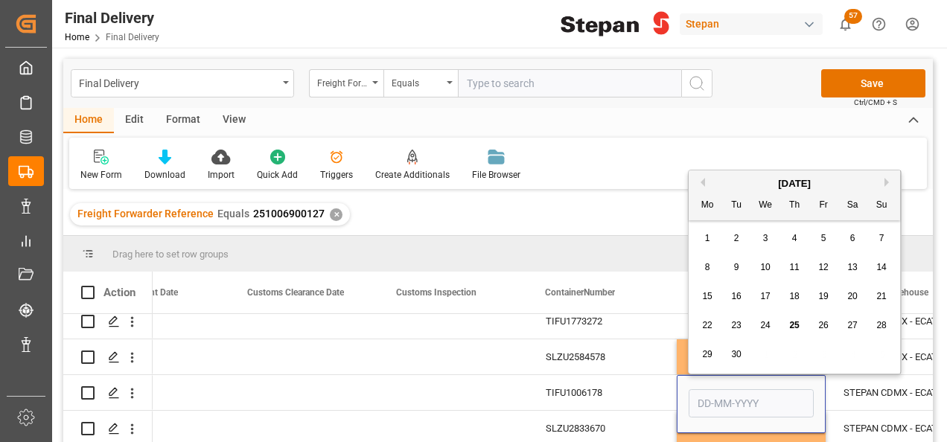
click at [886, 183] on button "Next Month" at bounding box center [888, 182] width 9 height 9
click at [796, 238] on span "2" at bounding box center [794, 238] width 5 height 10
type input "02-10-2025"
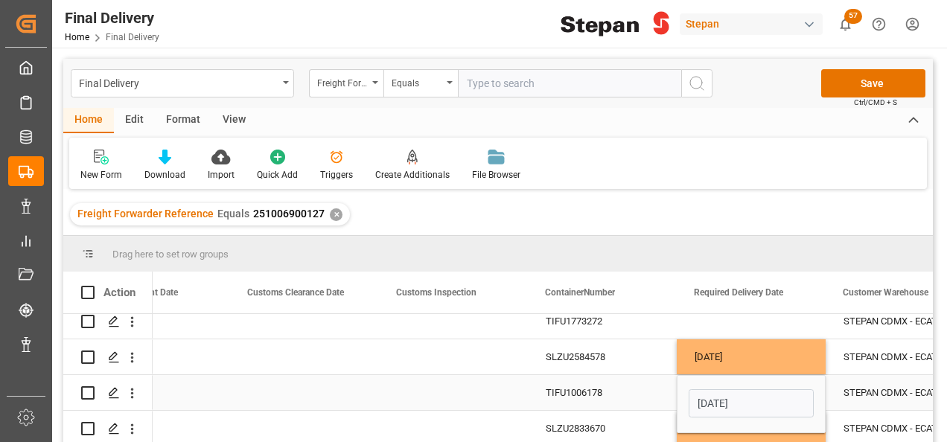
click at [631, 392] on div "TIFU1006178" at bounding box center [602, 392] width 149 height 35
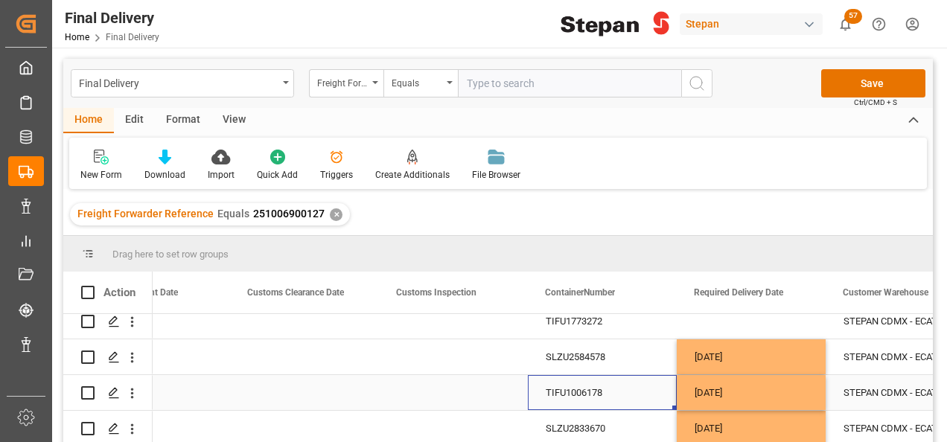
scroll to position [223, 0]
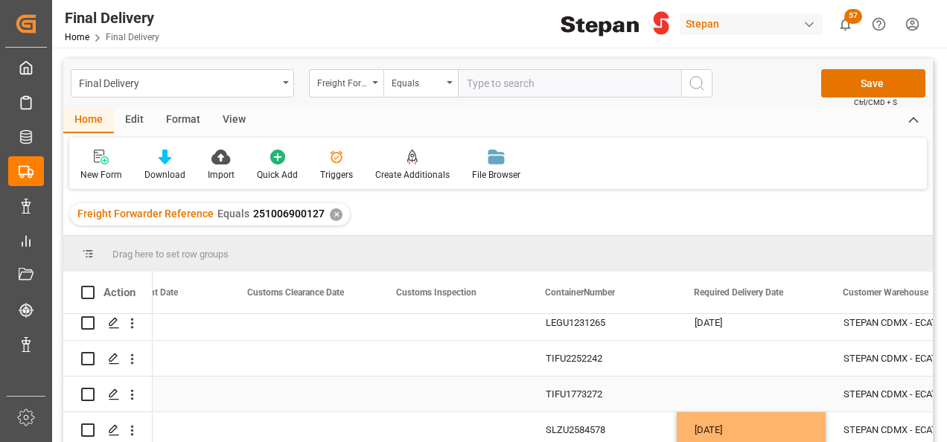
click at [709, 392] on div "Press SPACE to select this row." at bounding box center [751, 394] width 149 height 35
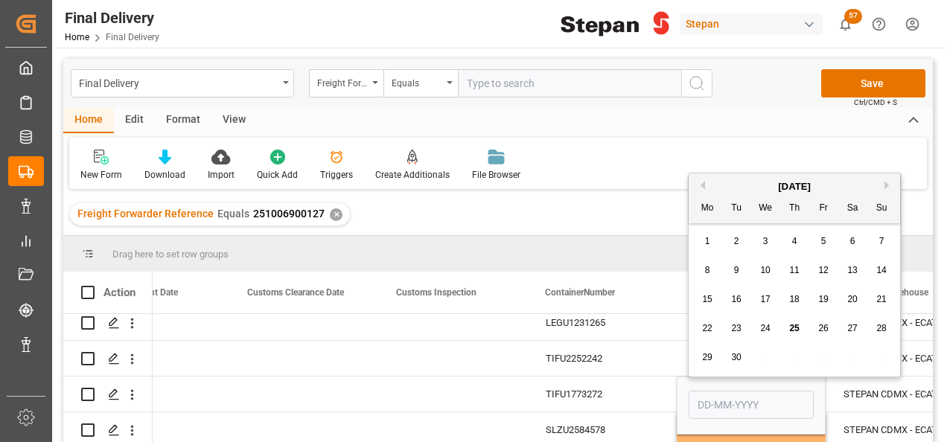
click at [886, 186] on button "Next Month" at bounding box center [888, 185] width 9 height 9
click at [790, 240] on div "2" at bounding box center [794, 242] width 19 height 18
type input "02-10-2025"
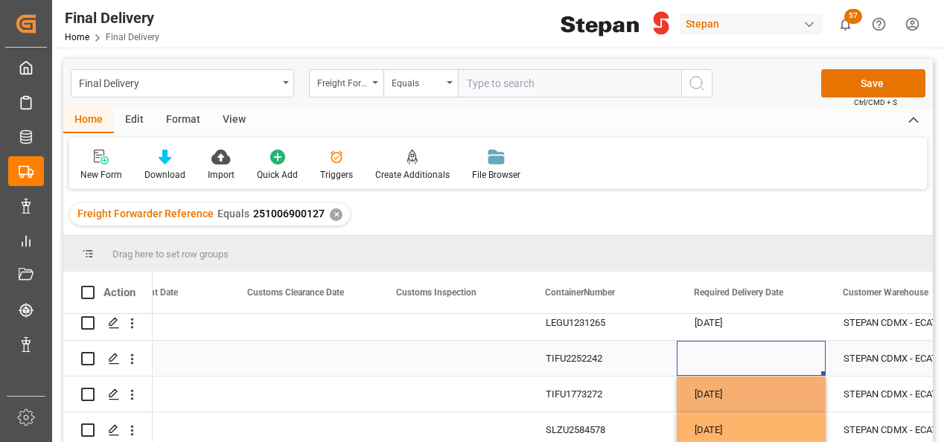
click at [710, 362] on div "Press SPACE to select this row." at bounding box center [751, 358] width 149 height 35
click at [712, 362] on div "Press SPACE to select this row." at bounding box center [751, 358] width 149 height 35
click at [713, 362] on div "Press SPACE to select this row." at bounding box center [751, 358] width 149 height 35
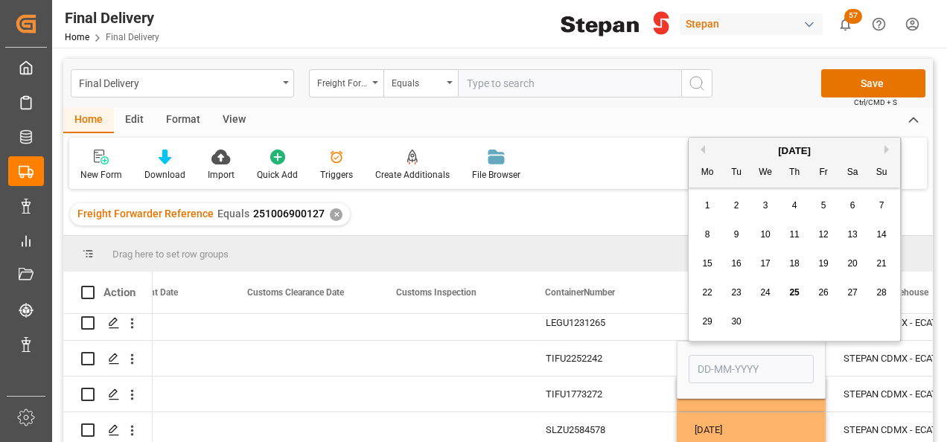
click at [886, 147] on button "Next Month" at bounding box center [888, 149] width 9 height 9
click at [823, 210] on span "3" at bounding box center [823, 205] width 5 height 10
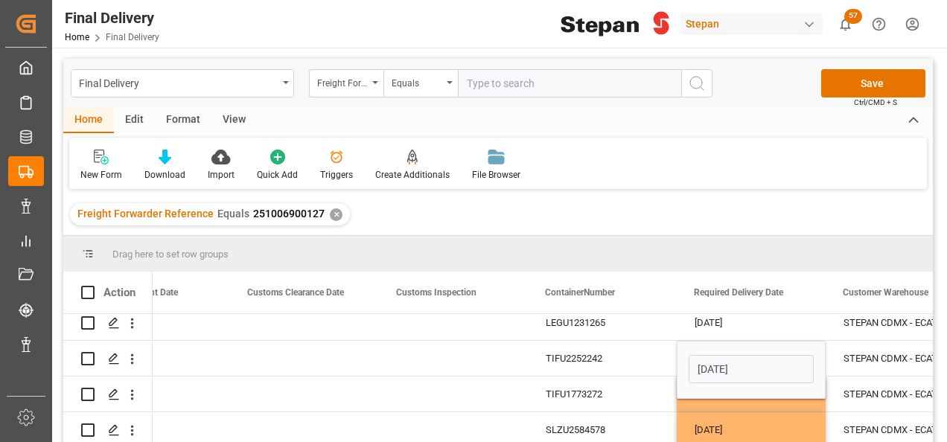
type input "03-10-2025"
click at [648, 366] on div "TIFU2252242" at bounding box center [602, 358] width 149 height 35
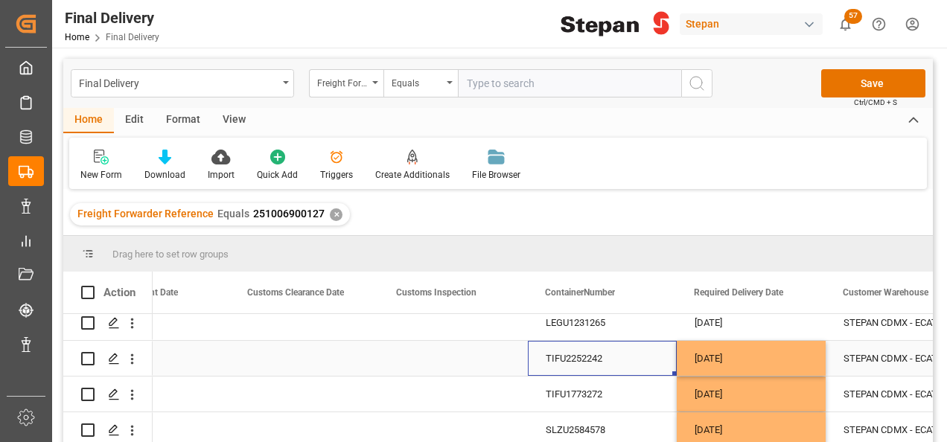
scroll to position [0, 0]
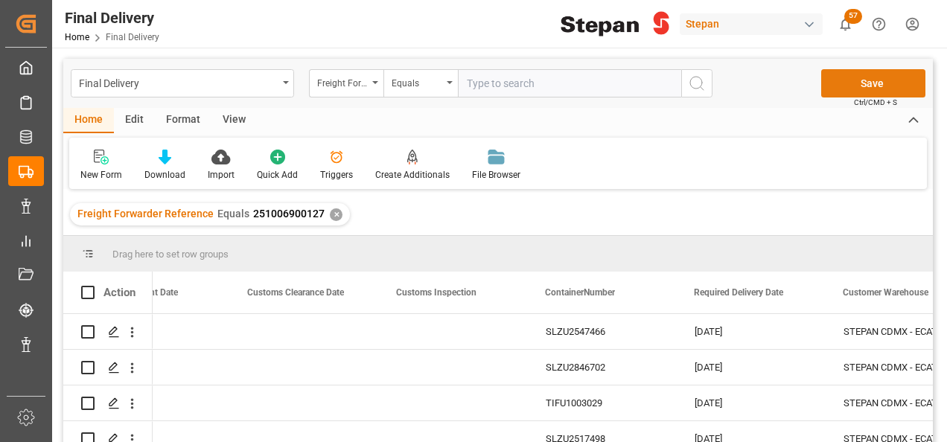
click at [849, 83] on button "Save" at bounding box center [873, 83] width 104 height 28
